Goal: Check status

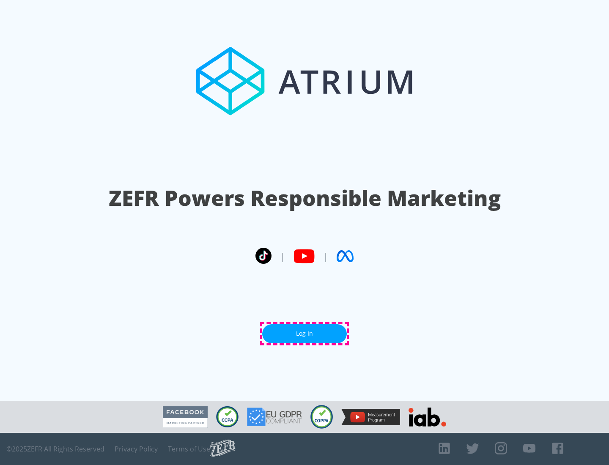
click at [304, 334] on link "Log In" at bounding box center [304, 333] width 85 height 19
